Goal: Task Accomplishment & Management: Manage account settings

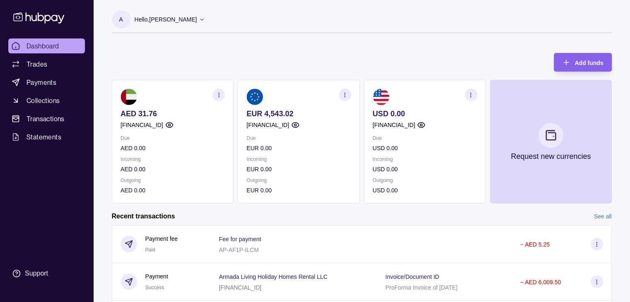
scroll to position [138, 0]
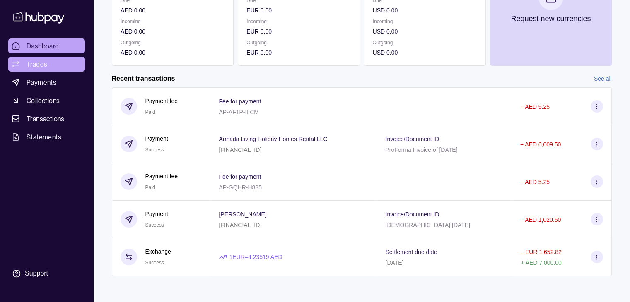
click at [58, 66] on link "Trades" at bounding box center [46, 64] width 77 height 15
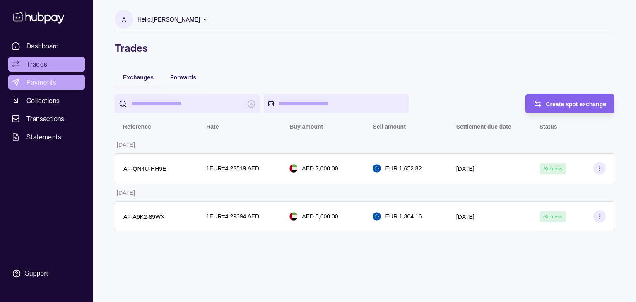
click at [61, 82] on link "Payments" at bounding box center [46, 82] width 77 height 15
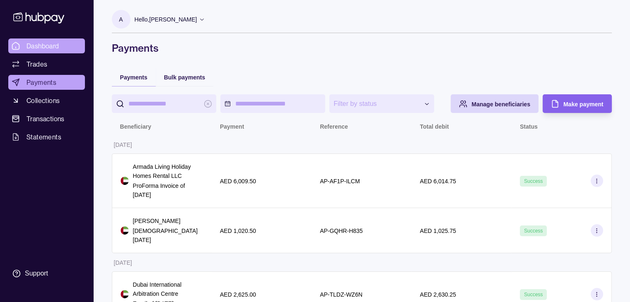
click at [53, 43] on span "Dashboard" at bounding box center [42, 46] width 33 height 10
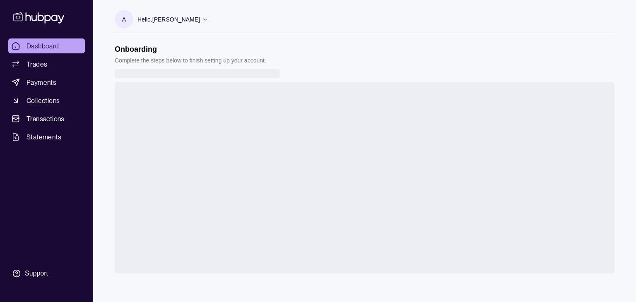
click at [194, 20] on p "Hello, [PERSON_NAME]" at bounding box center [168, 19] width 63 height 9
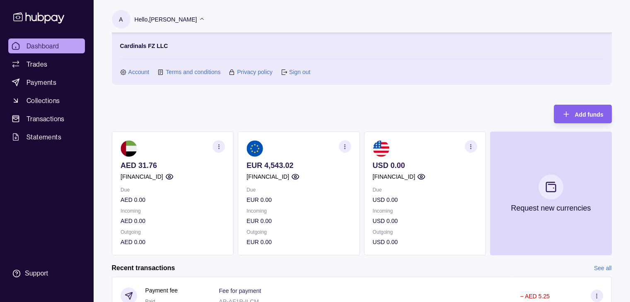
click at [138, 69] on link "Account" at bounding box center [138, 71] width 21 height 9
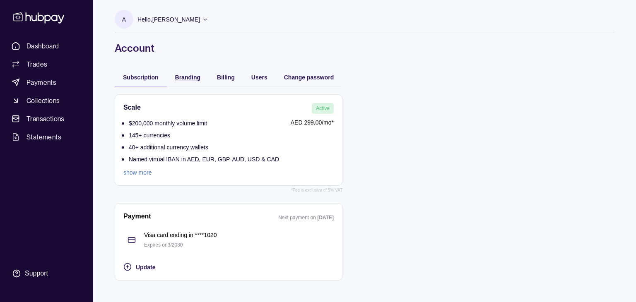
click at [188, 75] on span "Branding" at bounding box center [187, 77] width 25 height 7
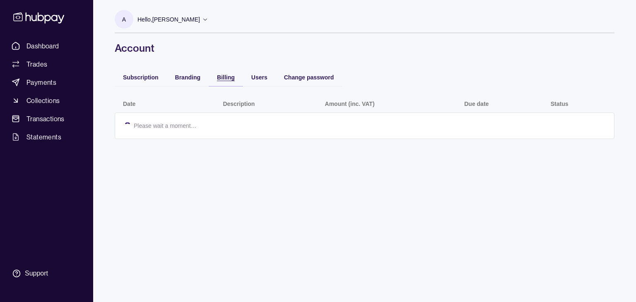
click at [229, 75] on span "Billing" at bounding box center [226, 77] width 18 height 7
click at [267, 76] on span "Users" at bounding box center [259, 77] width 16 height 7
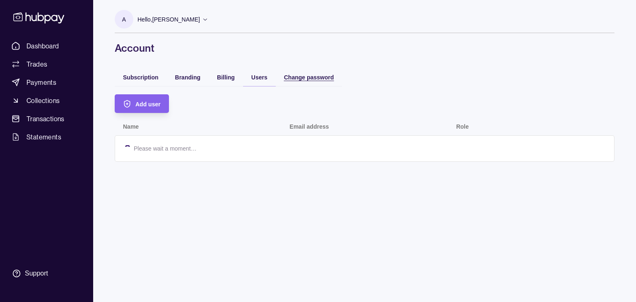
click at [299, 78] on span "Change password" at bounding box center [309, 77] width 50 height 7
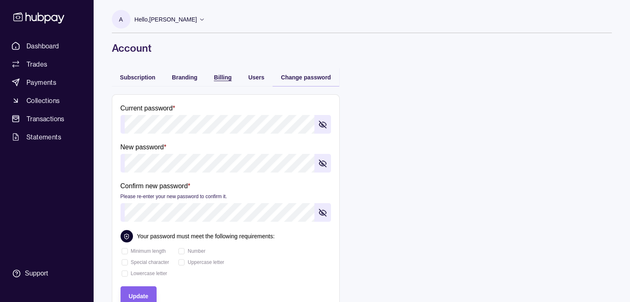
click at [205, 76] on div "button" at bounding box center [205, 77] width 7 height 7
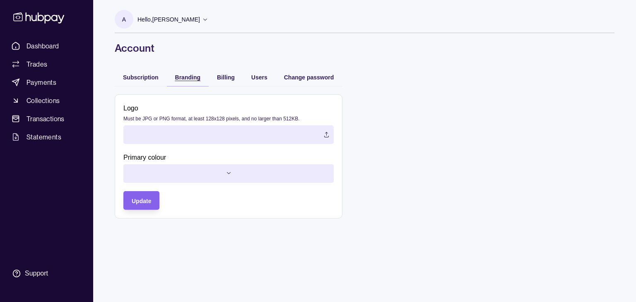
click at [193, 77] on span "Branding" at bounding box center [187, 77] width 25 height 7
click at [135, 76] on span "Subscription" at bounding box center [141, 77] width 36 height 7
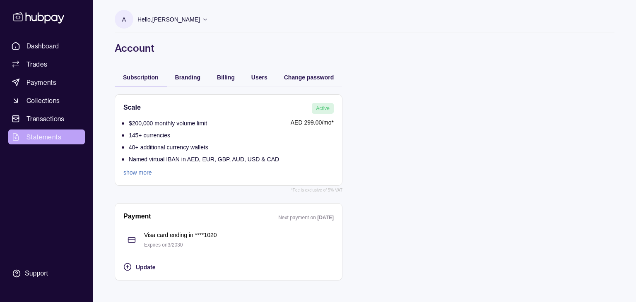
click at [38, 130] on link "Statements" at bounding box center [46, 137] width 77 height 15
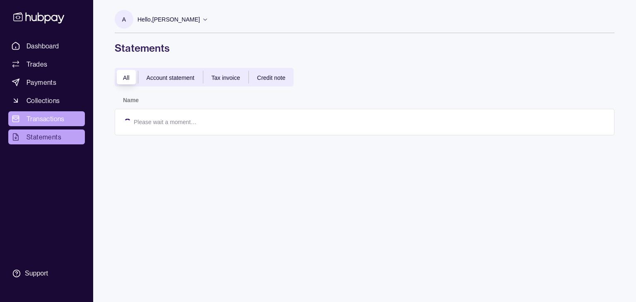
click at [40, 120] on span "Transactions" at bounding box center [45, 119] width 38 height 10
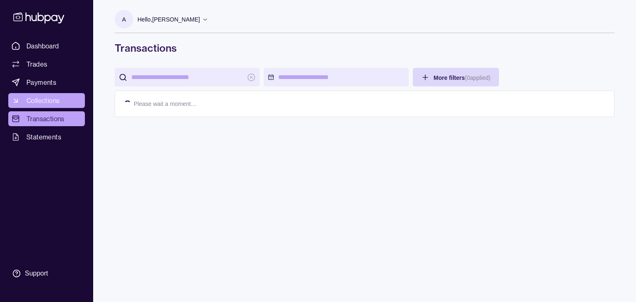
click at [40, 103] on span "Collections" at bounding box center [42, 101] width 33 height 10
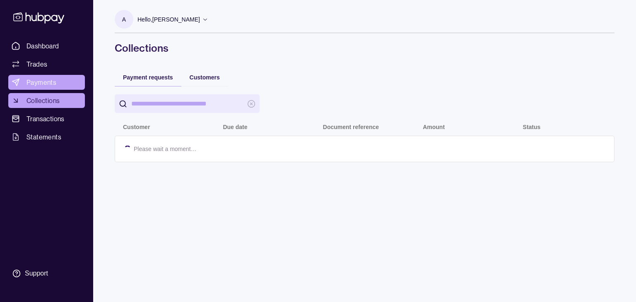
click at [46, 85] on span "Payments" at bounding box center [41, 82] width 30 height 10
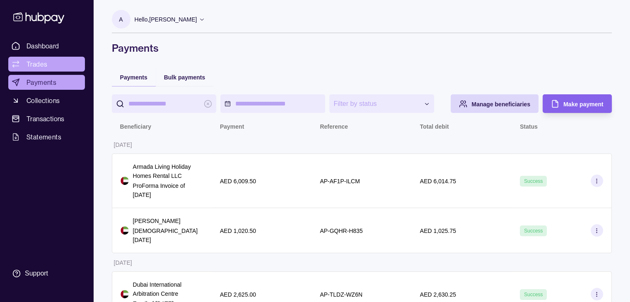
click at [42, 65] on span "Trades" at bounding box center [36, 64] width 21 height 10
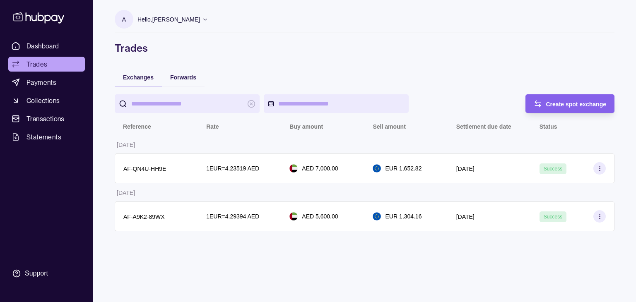
click at [46, 31] on div "Dashboard Trades Payments Collections Transactions Statements Support" at bounding box center [46, 151] width 93 height 302
click at [46, 20] on icon at bounding box center [38, 17] width 51 height 11
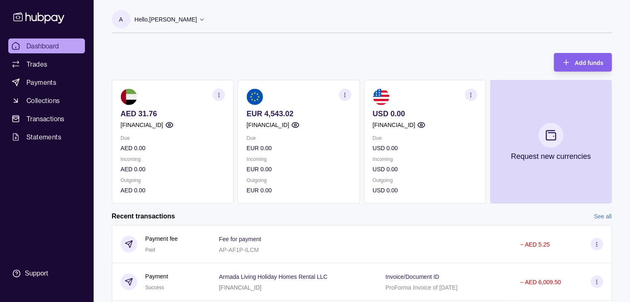
click at [199, 19] on icon at bounding box center [202, 19] width 6 height 6
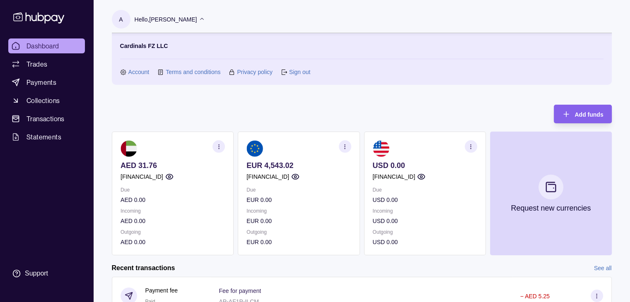
click at [134, 70] on link "Account" at bounding box center [138, 71] width 21 height 9
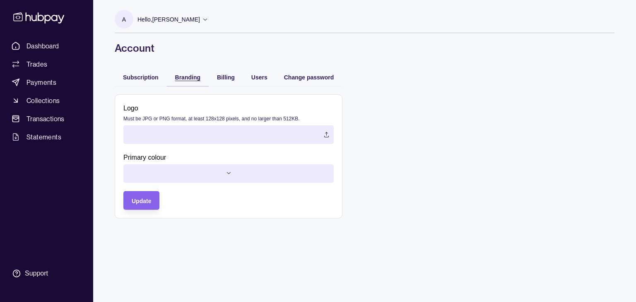
click at [180, 82] on div "Branding" at bounding box center [187, 77] width 25 height 10
click at [235, 85] on div "Billing" at bounding box center [226, 77] width 34 height 18
click at [230, 79] on span "Billing" at bounding box center [226, 77] width 18 height 7
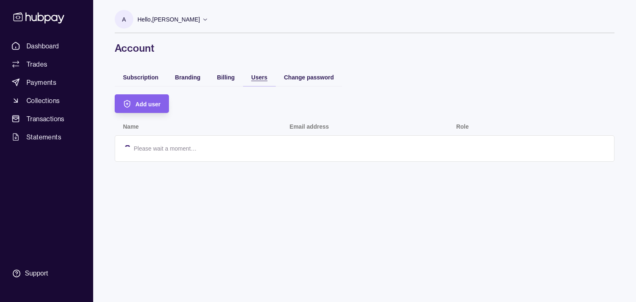
click at [258, 79] on span "Users" at bounding box center [259, 77] width 16 height 7
drag, startPoint x: 258, startPoint y: 79, endPoint x: 239, endPoint y: 78, distance: 18.6
click at [258, 79] on span "Users" at bounding box center [259, 77] width 16 height 7
click at [230, 77] on span "Billing" at bounding box center [226, 77] width 18 height 7
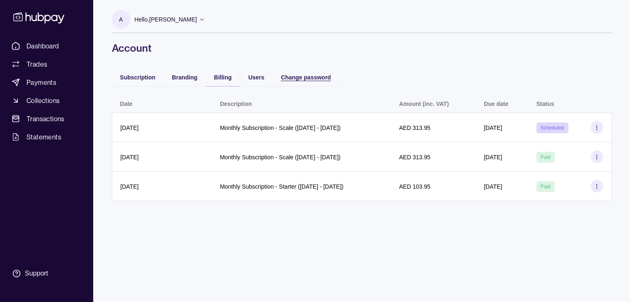
click at [322, 78] on span "Change password" at bounding box center [306, 77] width 50 height 7
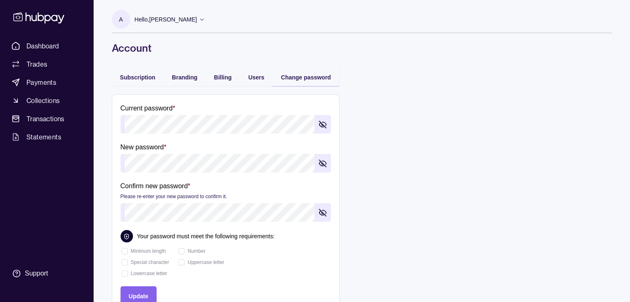
scroll to position [20, 0]
